Goal: Register for event/course

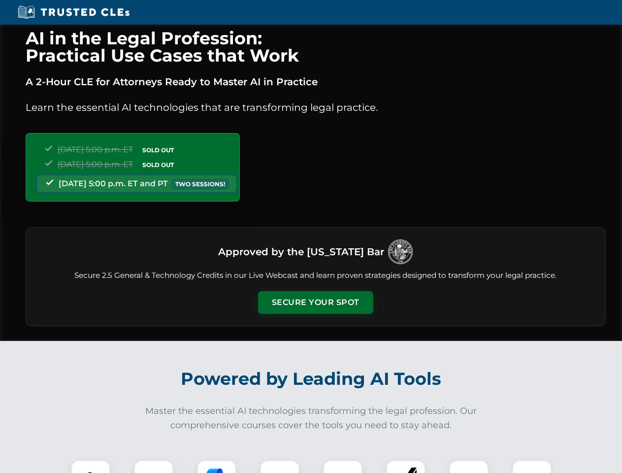
click at [315, 303] on button "Secure Your Spot" at bounding box center [315, 302] width 115 height 23
click at [91, 467] on img at bounding box center [90, 480] width 29 height 29
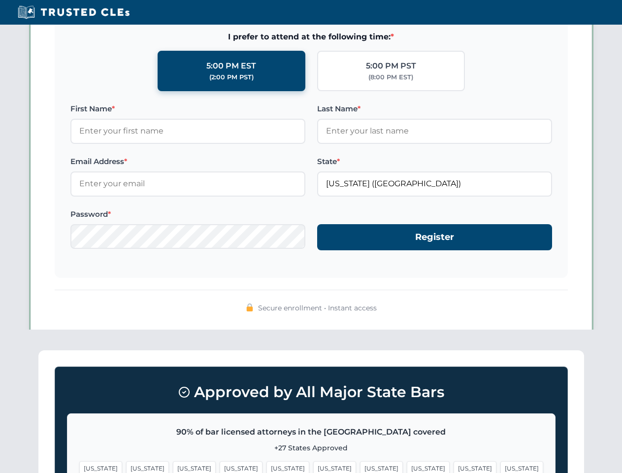
click at [454, 467] on span "[US_STATE]" at bounding box center [475, 468] width 43 height 14
